Goal: Information Seeking & Learning: Learn about a topic

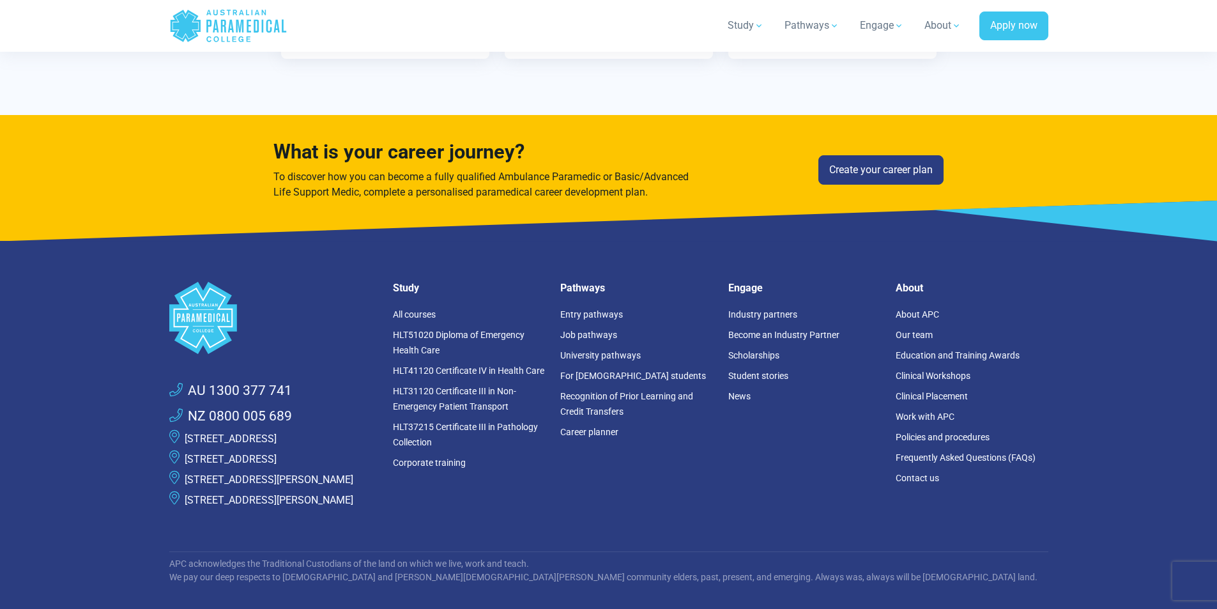
scroll to position [4041, 0]
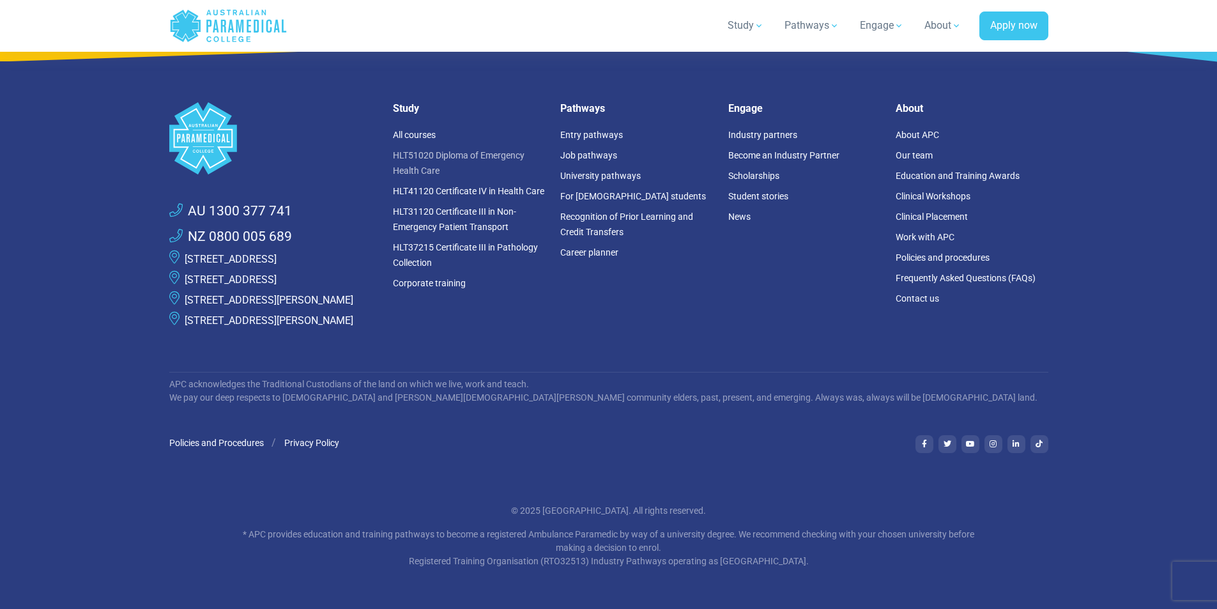
click at [496, 150] on link "HLT51020 Diploma of Emergency Health Care" at bounding box center [459, 163] width 132 height 26
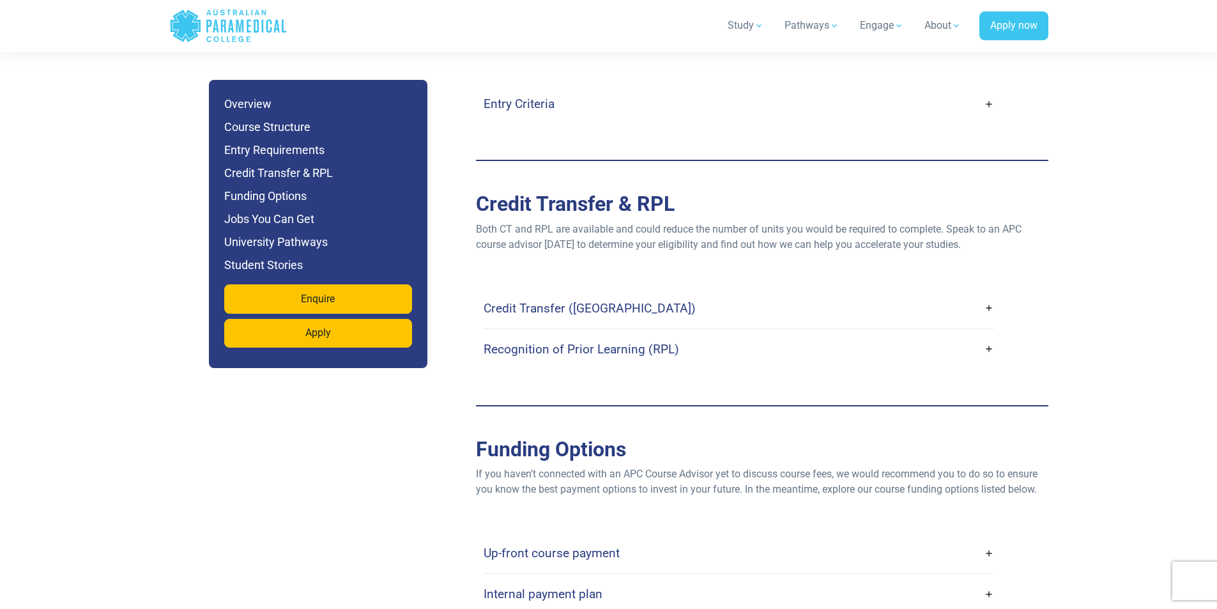
scroll to position [3641, 0]
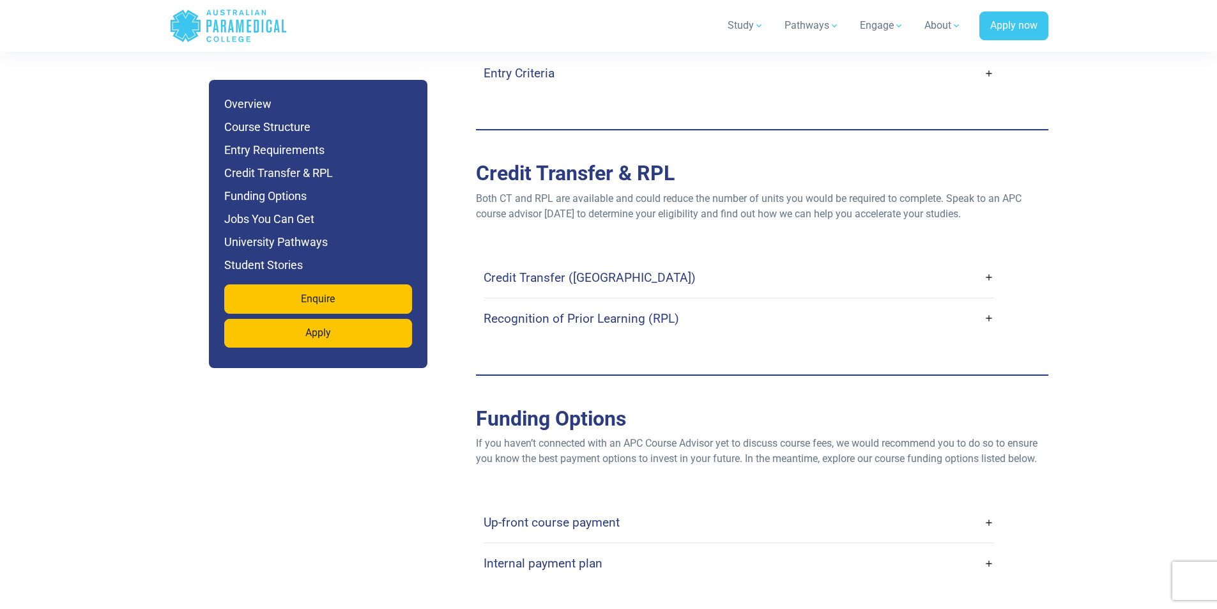
click at [990, 507] on link "Up-front course payment" at bounding box center [739, 522] width 510 height 30
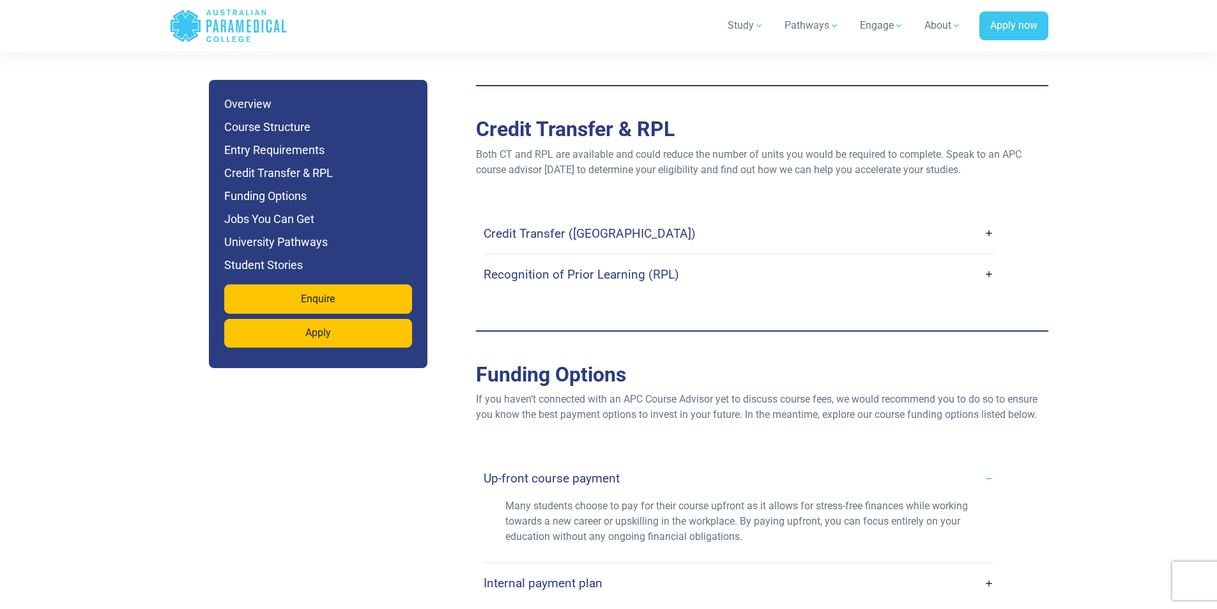
scroll to position [3897, 0]
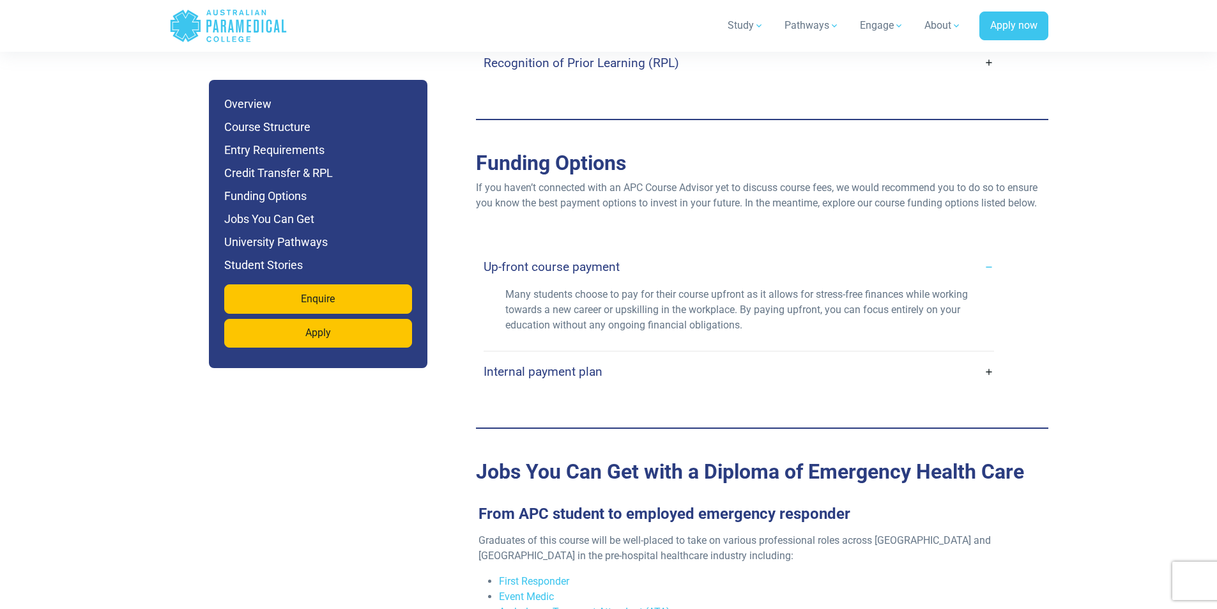
click at [989, 356] on link "Internal payment plan" at bounding box center [739, 371] width 510 height 30
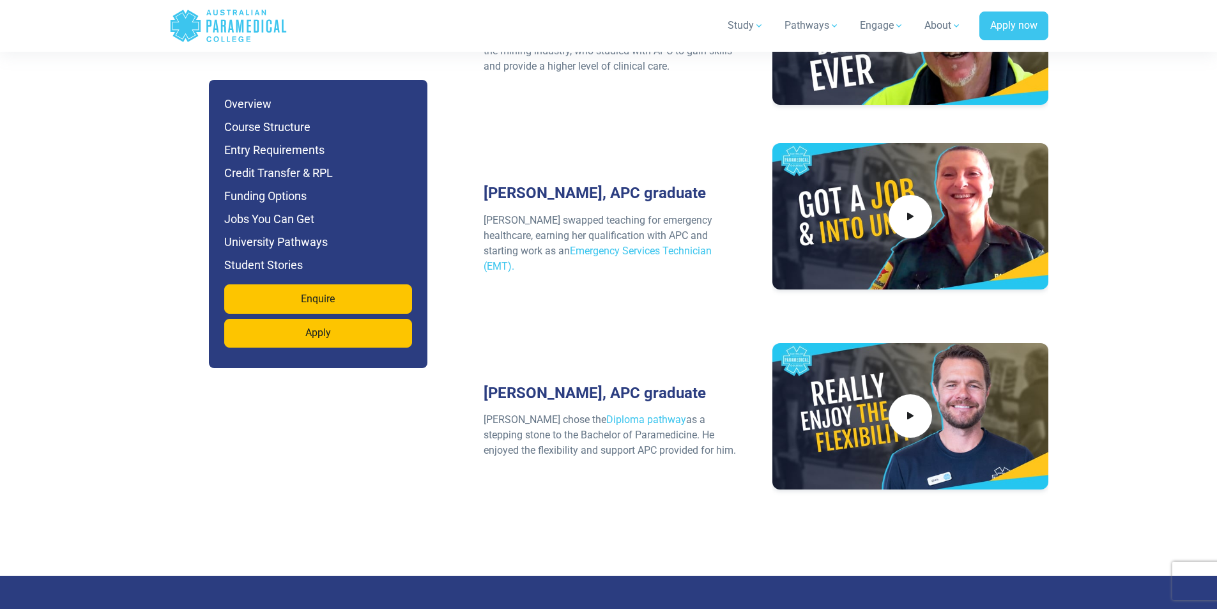
scroll to position [6005, 0]
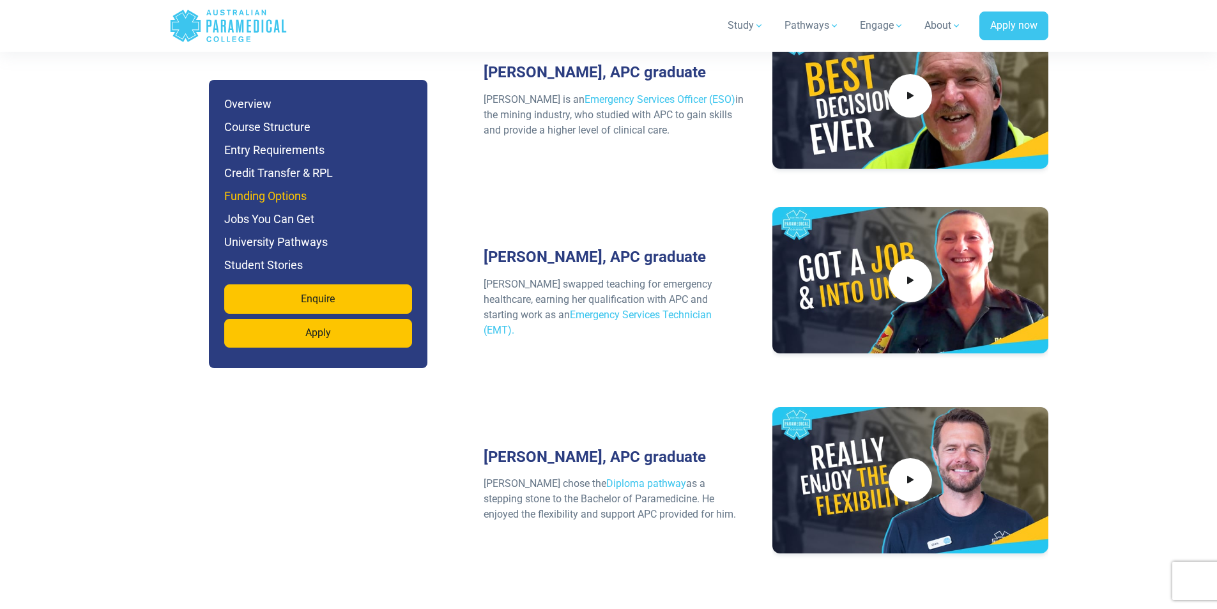
click at [287, 194] on h6 "Funding Options" at bounding box center [318, 196] width 188 height 18
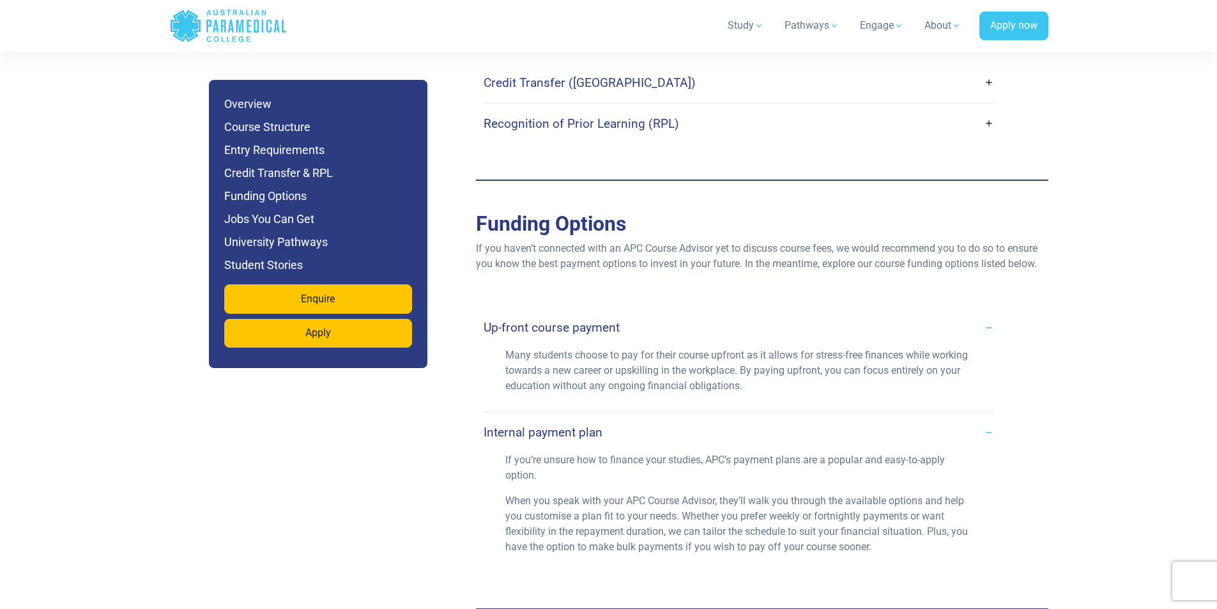
scroll to position [3810, 0]
